Goal: Obtain resource: Obtain resource

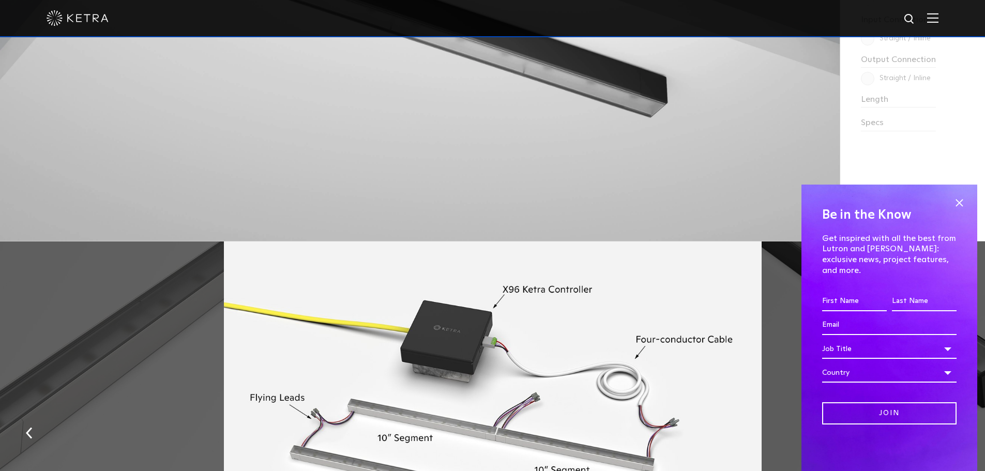
scroll to position [1189, 0]
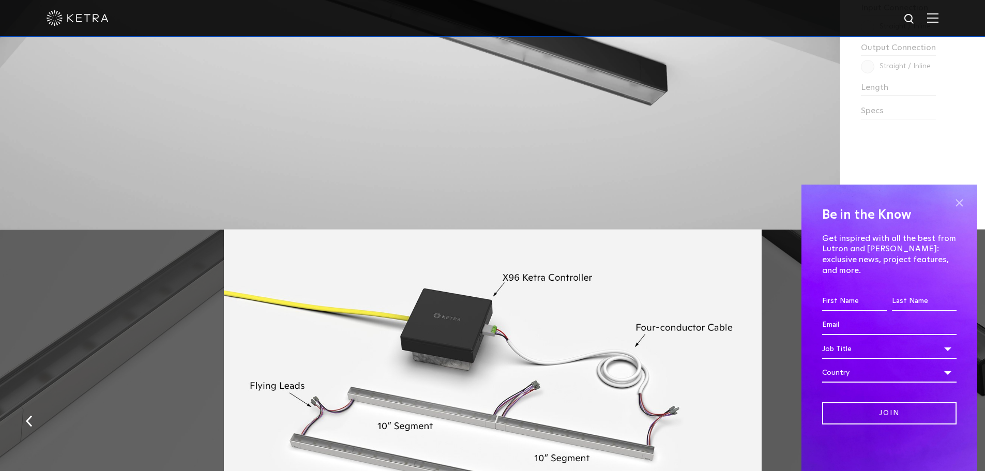
click at [956, 209] on span at bounding box center [960, 203] width 16 height 16
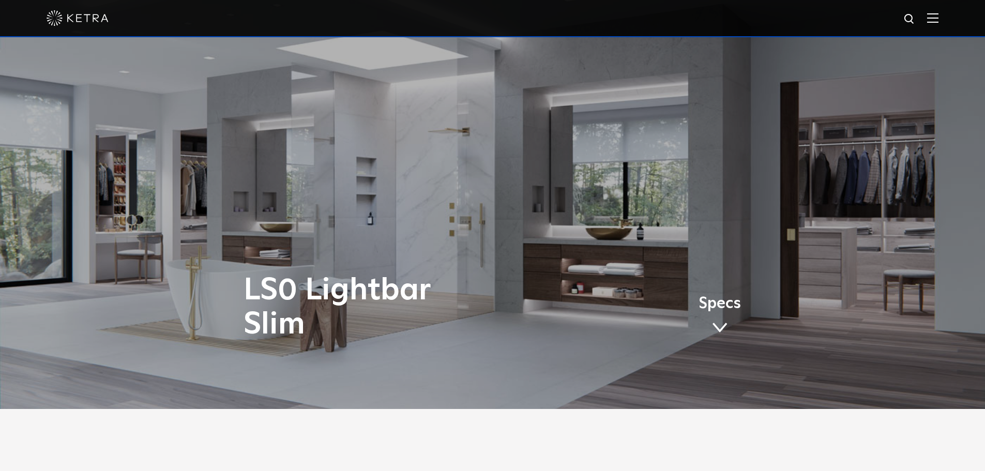
scroll to position [0, 0]
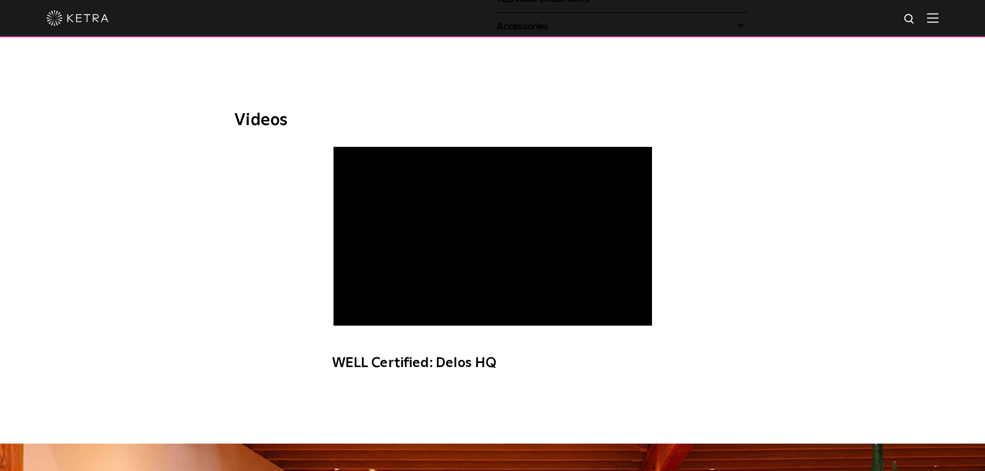
scroll to position [362, 0]
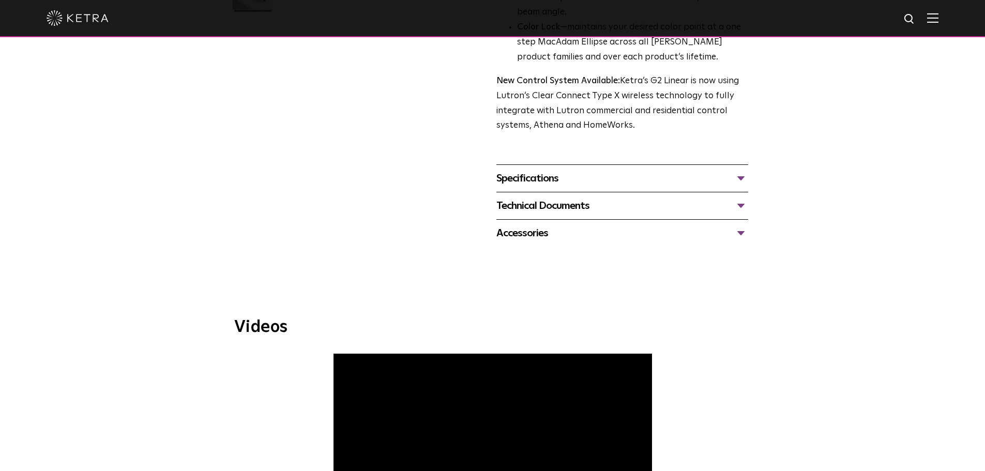
click at [575, 171] on div "Specifications" at bounding box center [622, 178] width 252 height 17
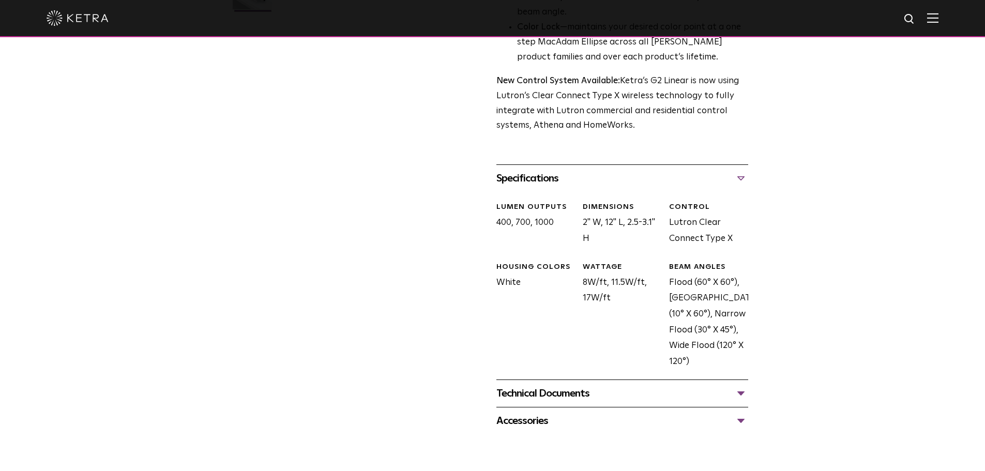
click at [605, 396] on div "Technical Documents" at bounding box center [622, 393] width 252 height 17
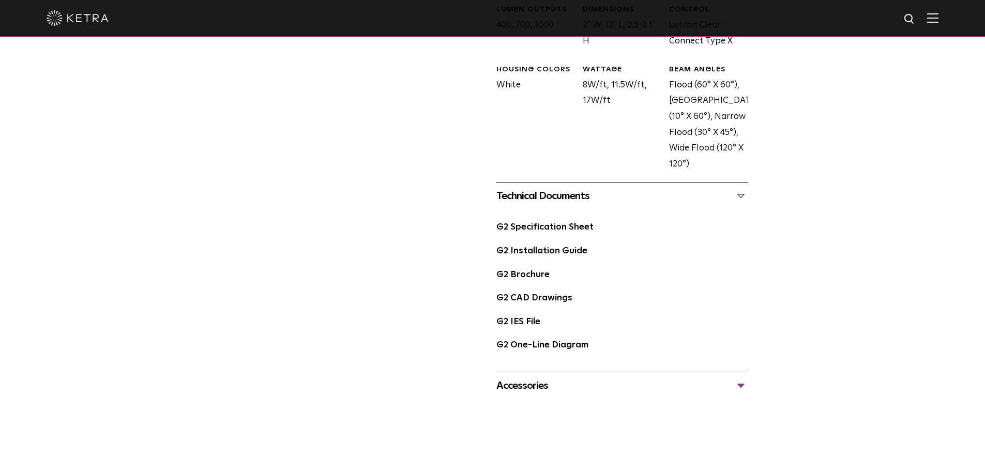
scroll to position [569, 0]
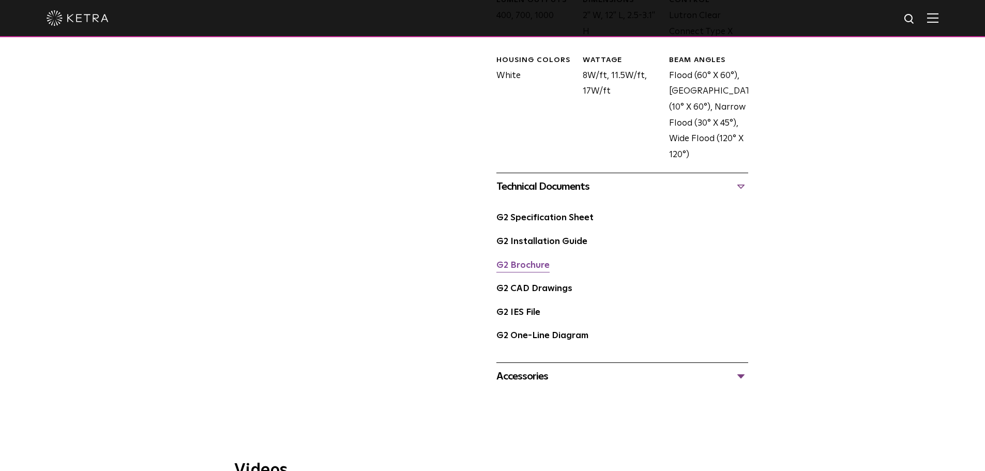
click at [519, 269] on link "G2 Brochure" at bounding box center [522, 265] width 53 height 9
